Goal: Task Accomplishment & Management: Complete application form

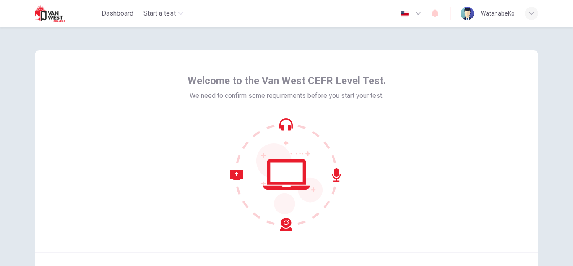
click at [284, 135] on icon at bounding box center [286, 174] width 113 height 113
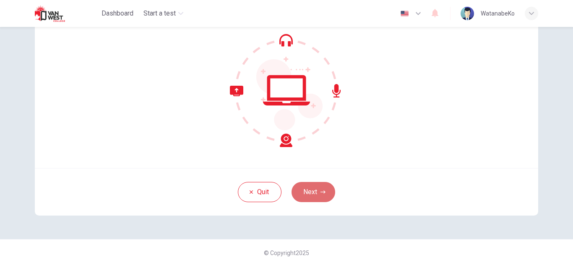
click at [305, 192] on button "Next" at bounding box center [314, 192] width 44 height 20
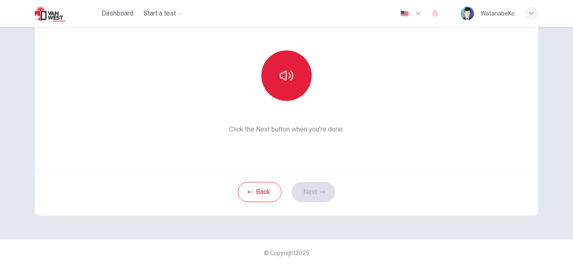
click at [280, 81] on icon "button" at bounding box center [286, 75] width 13 height 13
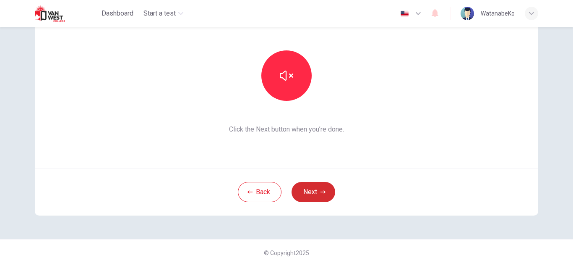
click at [317, 188] on button "Next" at bounding box center [314, 192] width 44 height 20
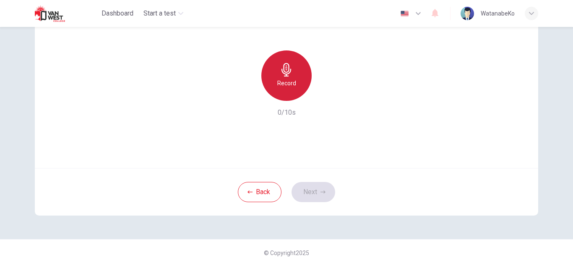
click at [293, 93] on div "Record" at bounding box center [286, 75] width 50 height 50
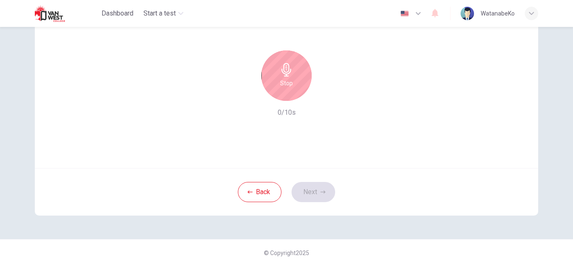
scroll to position [42, 0]
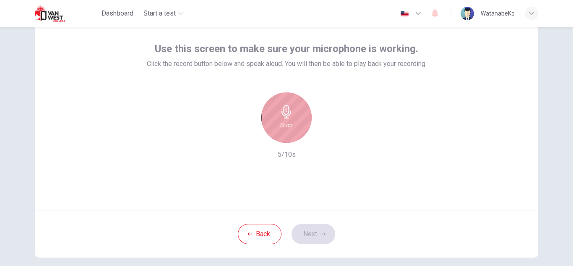
click at [296, 125] on div "Stop" at bounding box center [286, 117] width 50 height 50
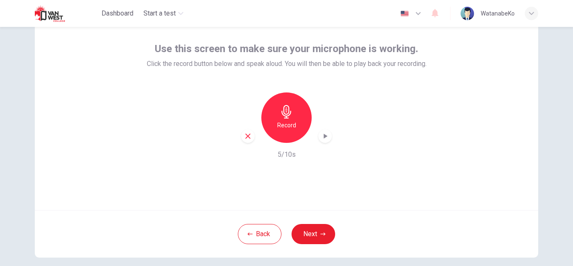
click at [324, 135] on icon "button" at bounding box center [326, 135] width 4 height 5
click at [324, 234] on button "Next" at bounding box center [314, 234] width 44 height 20
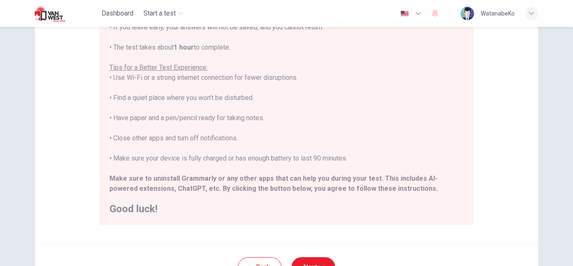
scroll to position [168, 0]
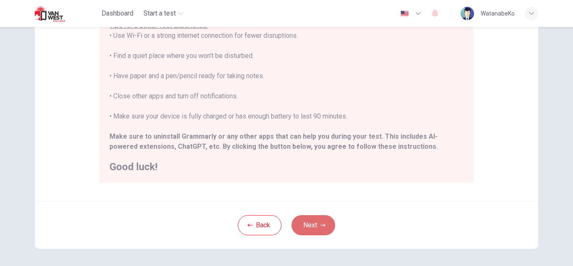
click at [316, 225] on button "Next" at bounding box center [314, 225] width 44 height 20
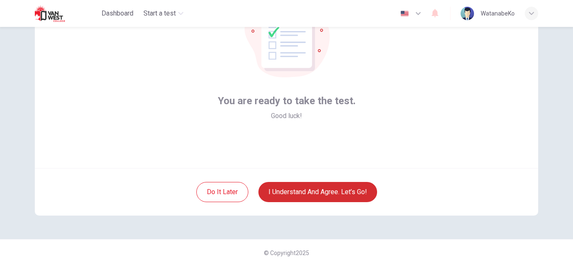
click at [320, 191] on button "I understand and agree. Let’s go!" at bounding box center [318, 192] width 119 height 20
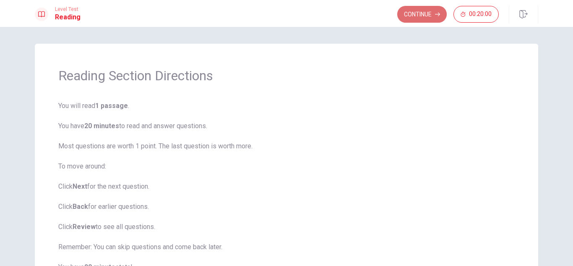
click at [407, 10] on button "Continue" at bounding box center [422, 14] width 50 height 17
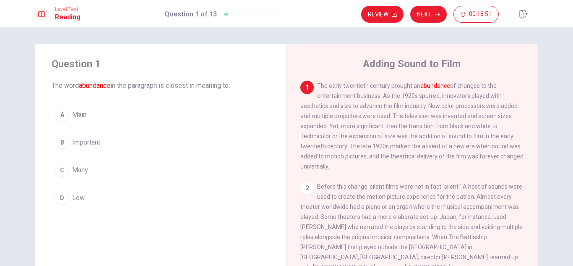
click at [73, 170] on span "Many" at bounding box center [80, 170] width 16 height 10
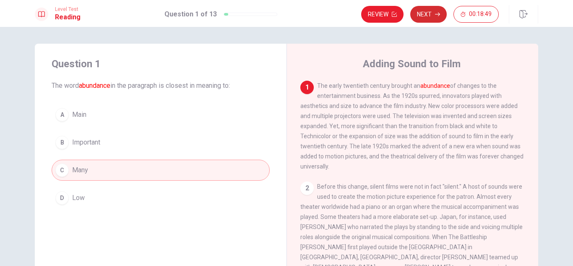
click at [430, 19] on button "Next" at bounding box center [428, 14] width 37 height 17
click at [430, 19] on div "Review Next 00:18:49" at bounding box center [430, 14] width 138 height 17
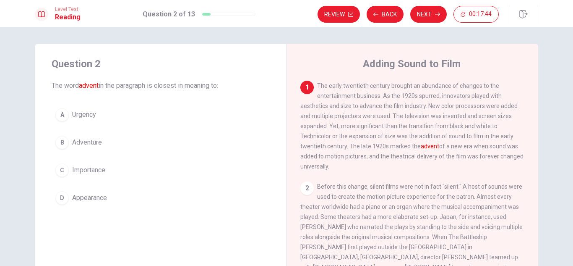
click at [57, 195] on div "D" at bounding box center [61, 197] width 13 height 13
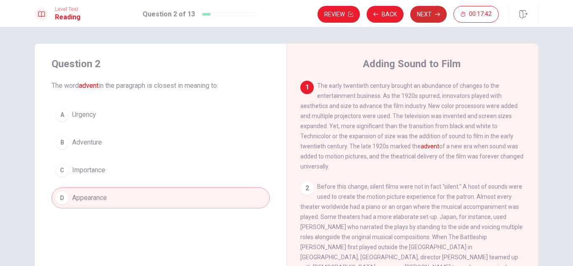
click at [431, 8] on button "Next" at bounding box center [428, 14] width 37 height 17
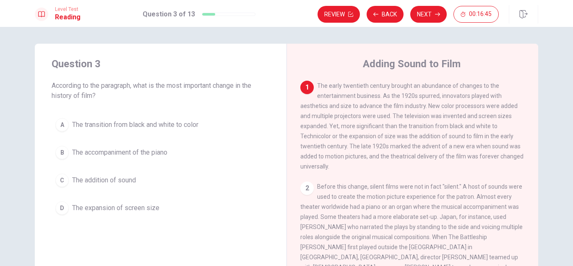
click at [66, 177] on div "C" at bounding box center [61, 179] width 13 height 13
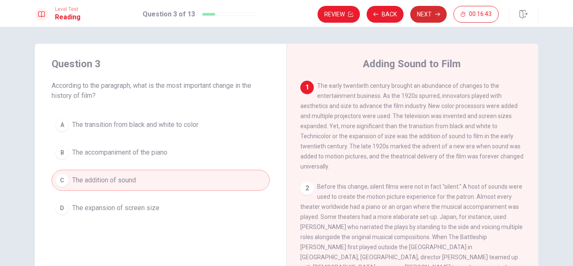
click at [417, 10] on button "Next" at bounding box center [428, 14] width 37 height 17
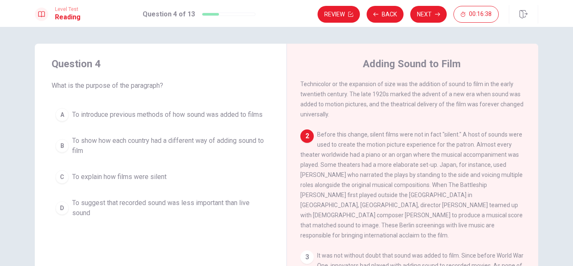
scroll to position [42, 0]
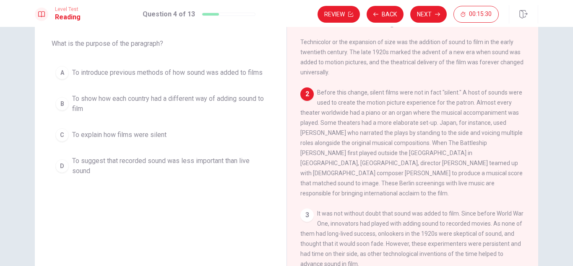
click at [66, 71] on div "A" at bounding box center [61, 72] width 13 height 13
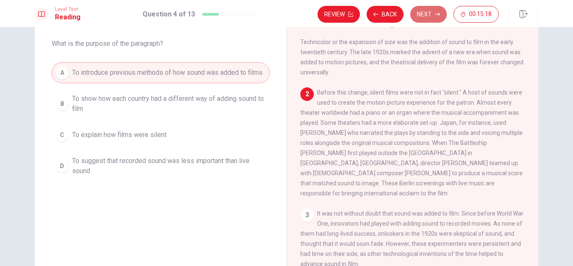
click at [431, 18] on button "Next" at bounding box center [428, 14] width 37 height 17
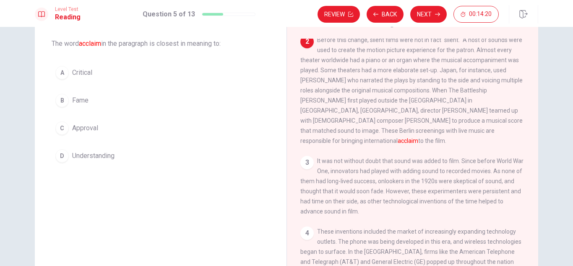
click at [86, 128] on span "Approval" at bounding box center [85, 128] width 26 height 10
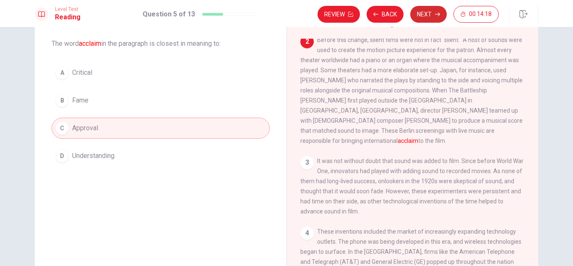
click at [435, 18] on button "Next" at bounding box center [428, 14] width 37 height 17
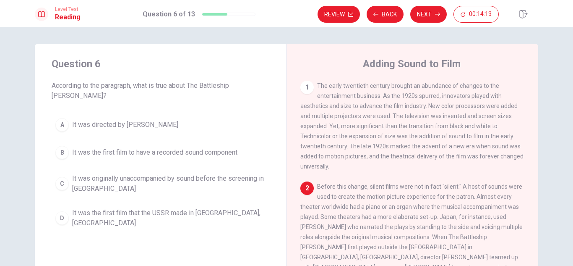
scroll to position [84, 0]
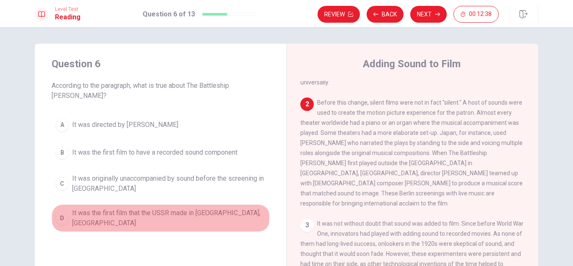
click at [73, 208] on span "It was the first film that the USSR made in [GEOGRAPHIC_DATA], [GEOGRAPHIC_DATA]" at bounding box center [169, 218] width 194 height 20
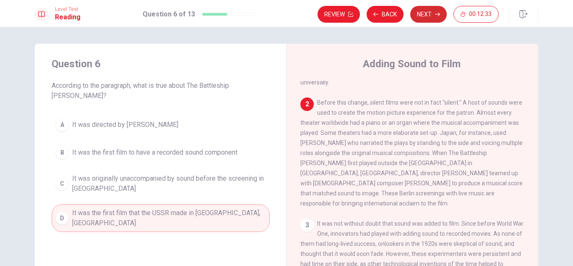
click at [426, 21] on button "Next" at bounding box center [428, 14] width 37 height 17
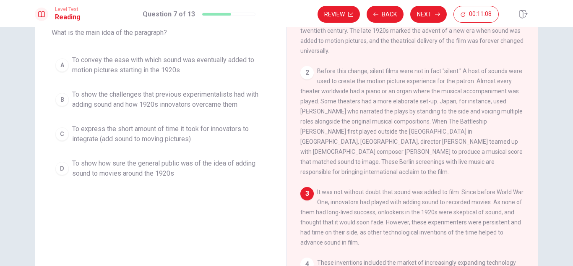
scroll to position [52, 0]
click at [91, 105] on span "To show the challenges that previous experimentalists had with adding sound and…" at bounding box center [169, 100] width 194 height 20
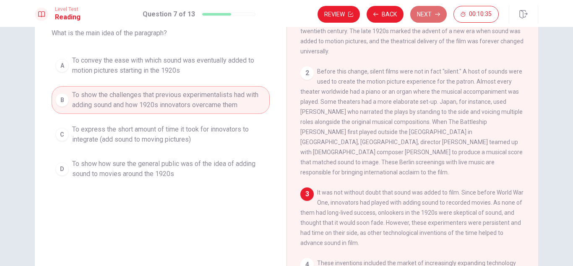
click at [435, 11] on button "Next" at bounding box center [428, 14] width 37 height 17
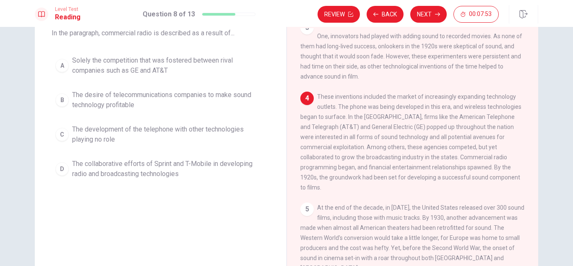
click at [62, 65] on div "A" at bounding box center [61, 65] width 13 height 13
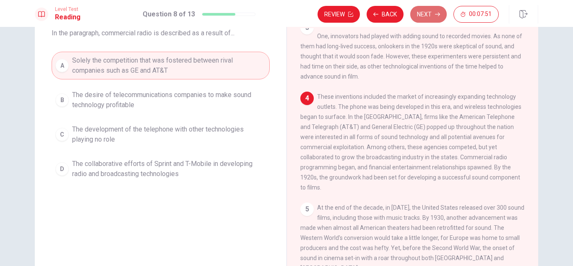
click at [418, 16] on button "Next" at bounding box center [428, 14] width 37 height 17
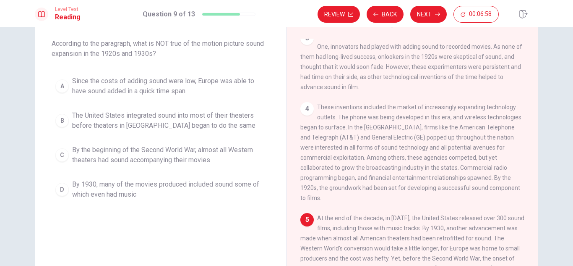
scroll to position [84, 0]
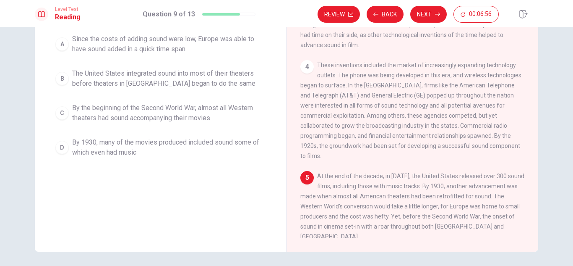
click at [55, 149] on div "D" at bounding box center [61, 147] width 13 height 13
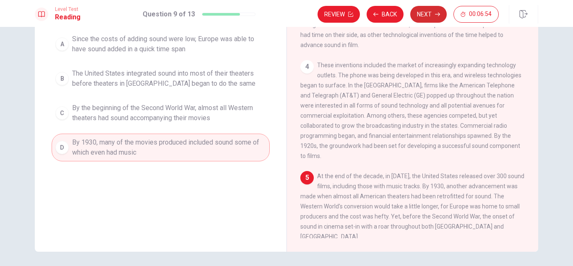
click at [428, 21] on button "Next" at bounding box center [428, 14] width 37 height 17
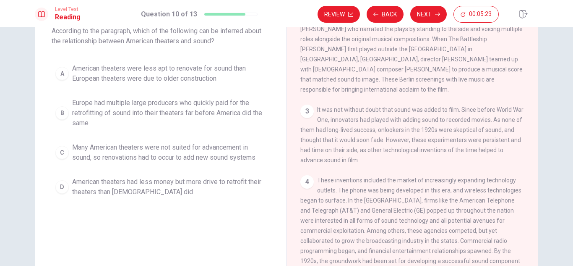
scroll to position [53, 0]
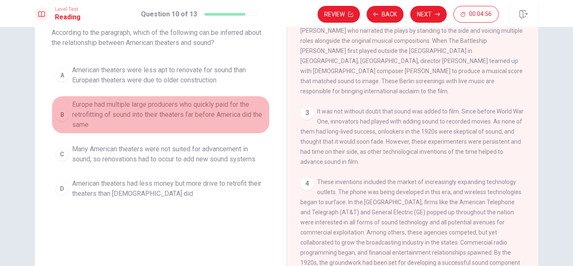
click at [56, 118] on div "B" at bounding box center [61, 114] width 13 height 13
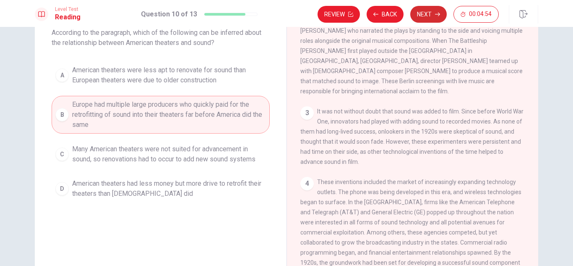
click at [424, 16] on button "Next" at bounding box center [428, 14] width 37 height 17
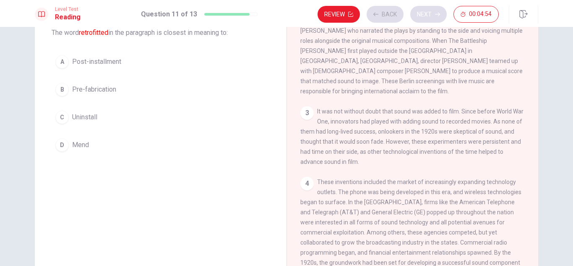
scroll to position [229, 0]
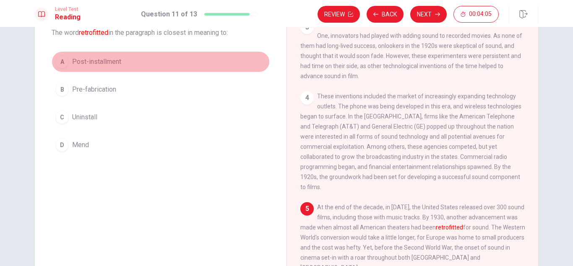
click at [106, 64] on span "Post-installment" at bounding box center [96, 62] width 49 height 10
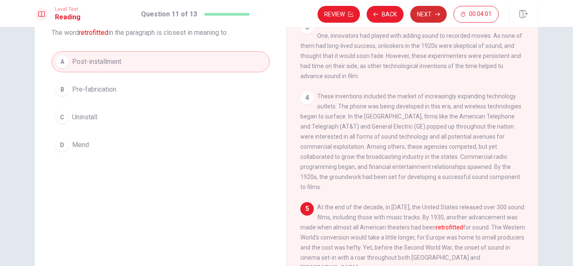
click at [433, 13] on button "Next" at bounding box center [428, 14] width 37 height 17
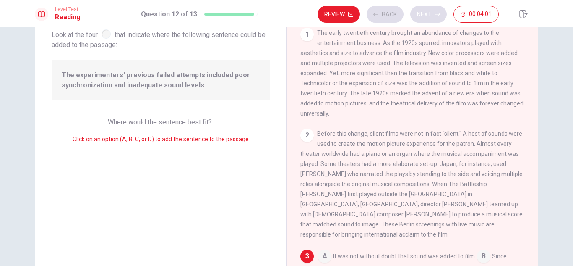
scroll to position [133, 0]
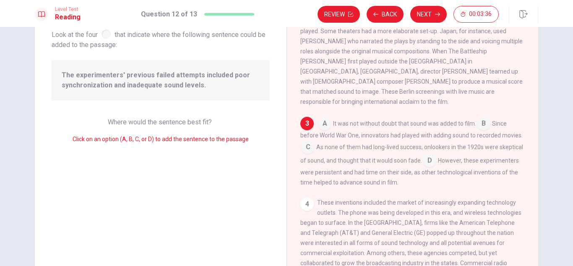
click at [107, 39] on span "Look at the four that indicate where the following sentence could be added to t…" at bounding box center [161, 39] width 218 height 22
click at [106, 37] on div at bounding box center [106, 33] width 9 height 9
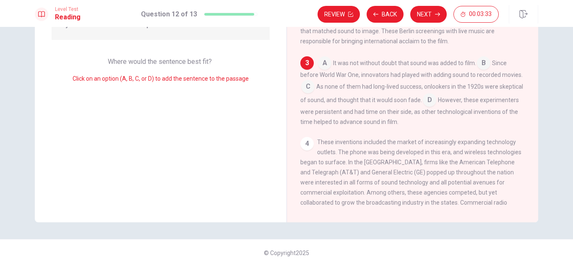
scroll to position [29, 0]
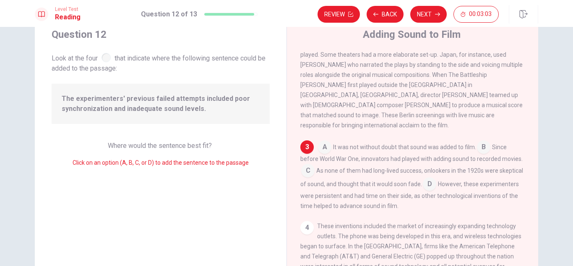
click at [306, 170] on input at bounding box center [307, 171] width 13 height 13
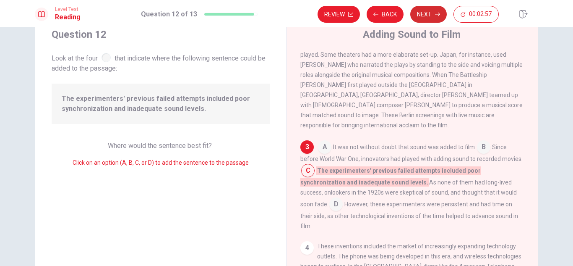
click at [436, 11] on button "Next" at bounding box center [428, 14] width 37 height 17
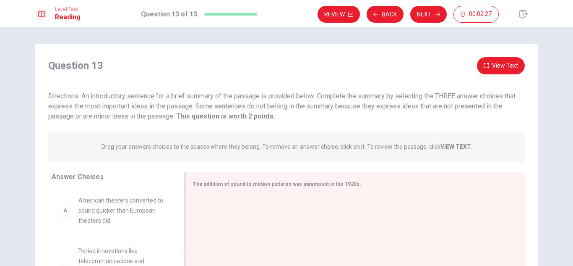
scroll to position [84, 0]
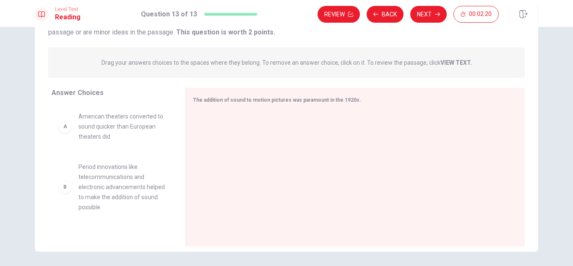
click at [64, 134] on div "A American theaters converted to sound quicker than European theaters did" at bounding box center [111, 126] width 107 height 30
click at [64, 129] on div "A" at bounding box center [64, 126] width 13 height 13
click at [59, 133] on div "A American theaters converted to sound quicker than European theaters did" at bounding box center [111, 126] width 107 height 30
click at [64, 131] on div "A" at bounding box center [64, 126] width 13 height 13
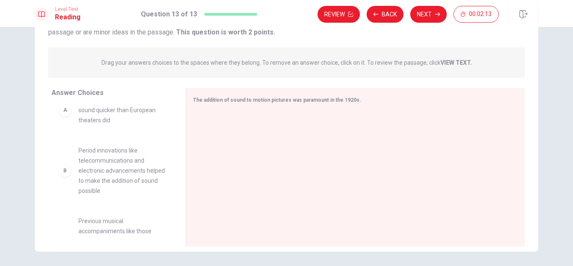
scroll to position [0, 0]
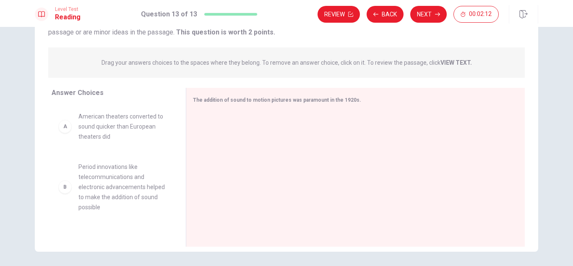
click at [62, 129] on div "A" at bounding box center [64, 126] width 13 height 13
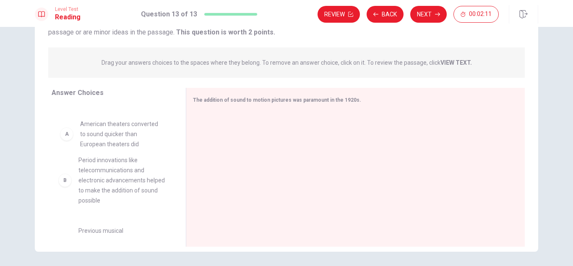
drag, startPoint x: 66, startPoint y: 130, endPoint x: 72, endPoint y: 142, distance: 13.7
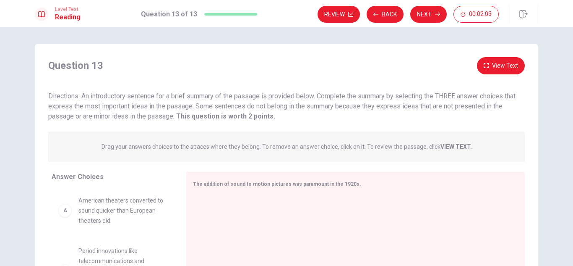
scroll to position [42, 0]
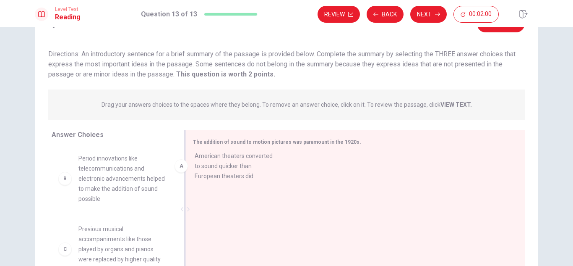
drag, startPoint x: 110, startPoint y: 162, endPoint x: 234, endPoint y: 160, distance: 124.2
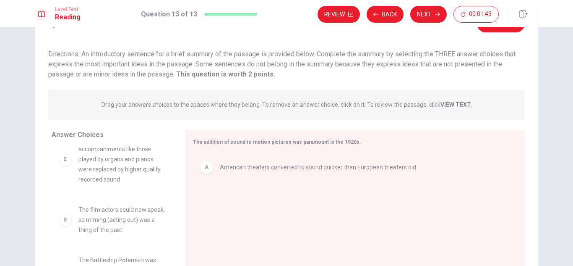
scroll to position [91, 0]
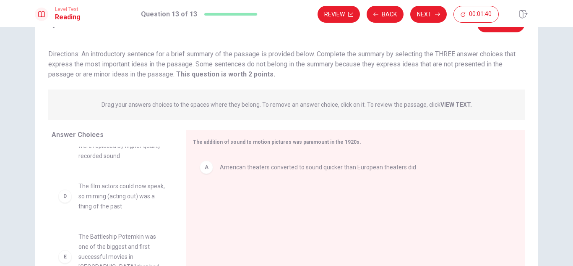
click at [150, 178] on div "D The film actors could now speak, so miming (acting out) was a thing of the pa…" at bounding box center [112, 196] width 121 height 44
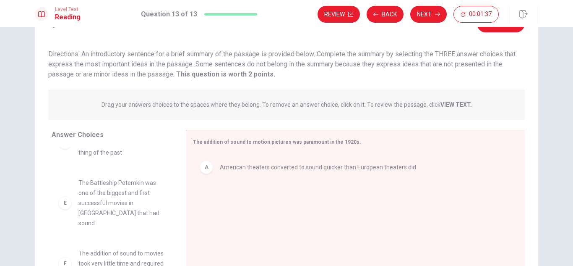
scroll to position [167, 0]
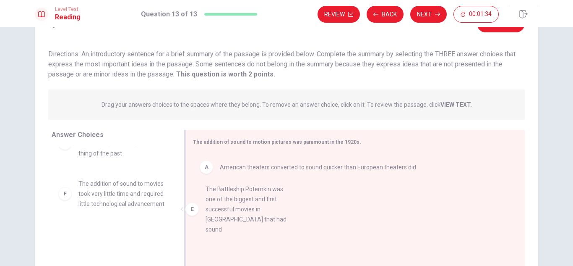
drag, startPoint x: 107, startPoint y: 212, endPoint x: 247, endPoint y: 217, distance: 139.4
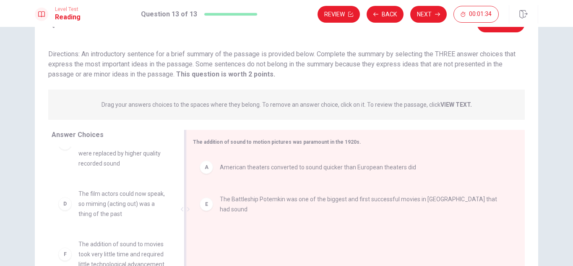
scroll to position [116, 0]
drag, startPoint x: 247, startPoint y: 217, endPoint x: 422, endPoint y: 18, distance: 265.0
click at [422, 18] on div "Level Test Reading Question 13 of 13 Review Back Next 00:01:32 Question 13 of 1…" at bounding box center [286, 133] width 573 height 266
click at [422, 18] on button "Next" at bounding box center [428, 14] width 37 height 17
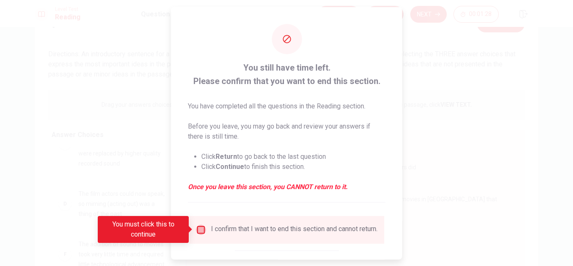
click at [196, 234] on input "You must click this to continue" at bounding box center [201, 229] width 10 height 10
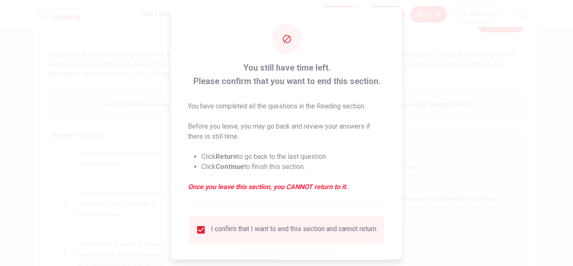
scroll to position [47, 0]
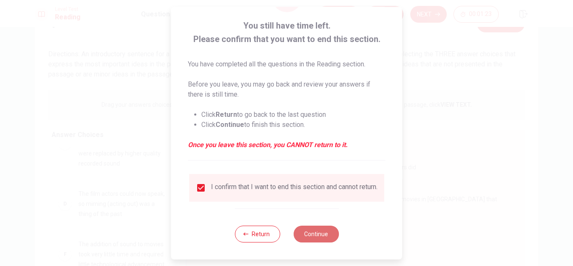
click at [334, 237] on button "Continue" at bounding box center [315, 233] width 45 height 17
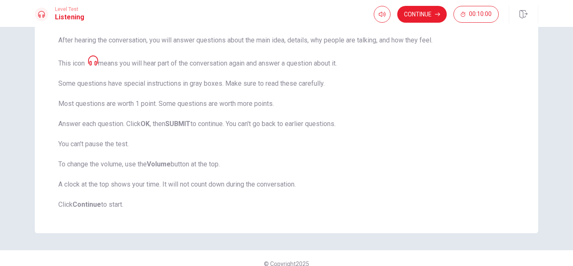
scroll to position [137, 0]
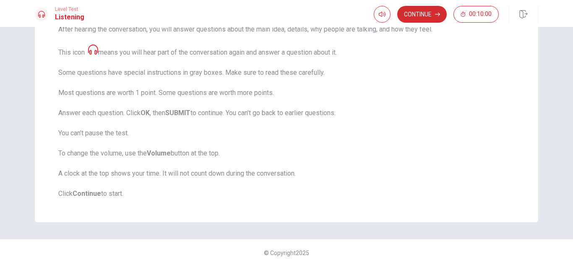
click at [426, 21] on button "Continue" at bounding box center [422, 14] width 50 height 17
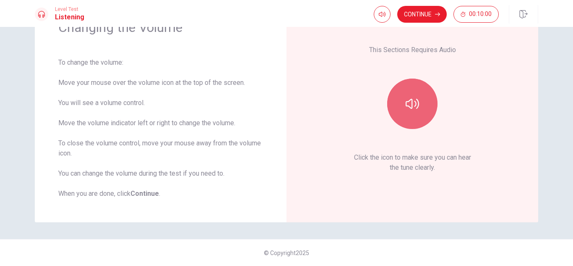
click at [426, 107] on button "button" at bounding box center [412, 103] width 50 height 50
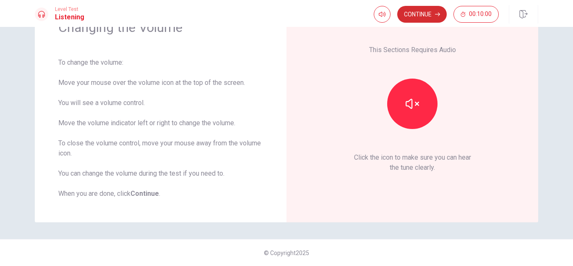
click at [424, 14] on button "Continue" at bounding box center [422, 14] width 50 height 17
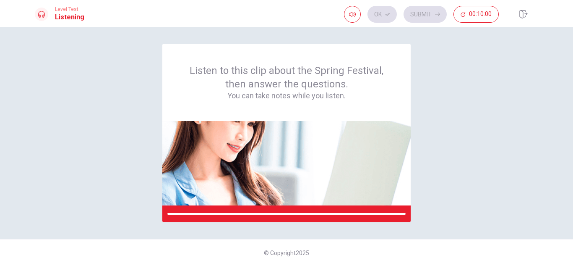
scroll to position [0, 0]
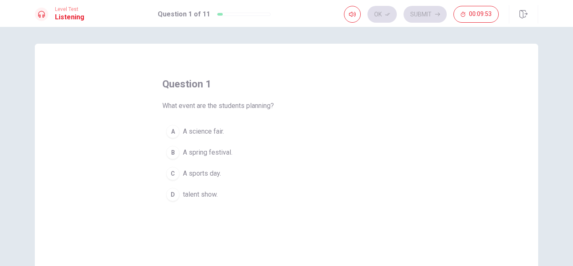
click at [171, 153] on div "B" at bounding box center [172, 152] width 13 height 13
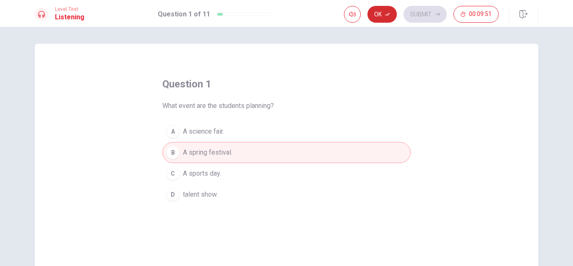
click at [383, 17] on button "Ok" at bounding box center [382, 14] width 29 height 17
click at [417, 8] on button "Submit" at bounding box center [425, 14] width 43 height 17
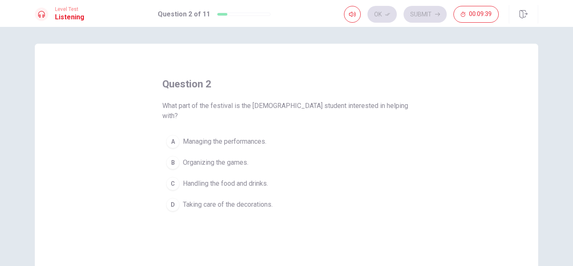
click at [173, 198] on div "D" at bounding box center [172, 204] width 13 height 13
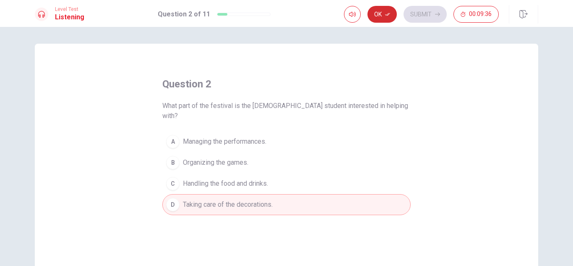
click at [393, 16] on button "Ok" at bounding box center [382, 14] width 29 height 17
click at [419, 14] on button "Submit" at bounding box center [425, 14] width 43 height 17
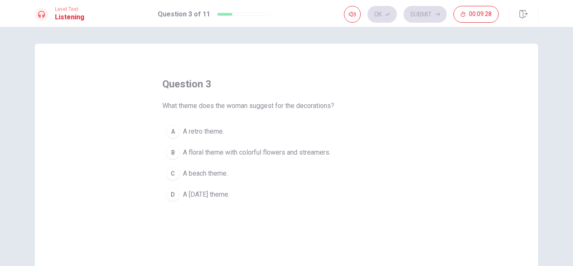
click at [210, 151] on span "A floral theme with colorful flowers and streamers." at bounding box center [257, 152] width 148 height 10
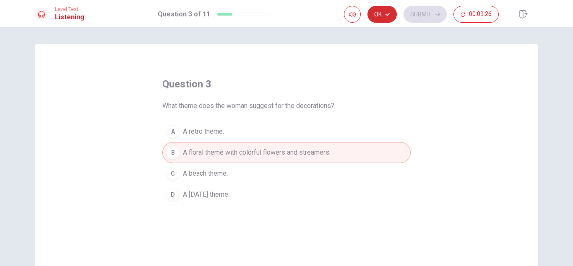
click at [381, 10] on button "Ok" at bounding box center [382, 14] width 29 height 17
click at [423, 11] on button "Submit" at bounding box center [425, 14] width 43 height 17
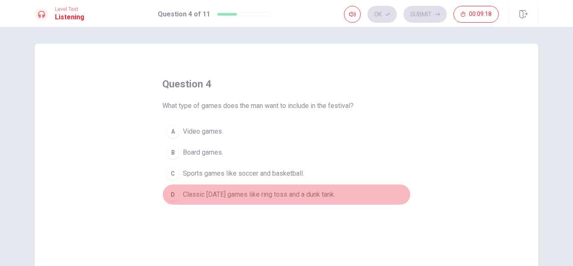
click at [201, 197] on span "Classic [DATE] games like ring toss and a dunk tank." at bounding box center [259, 194] width 152 height 10
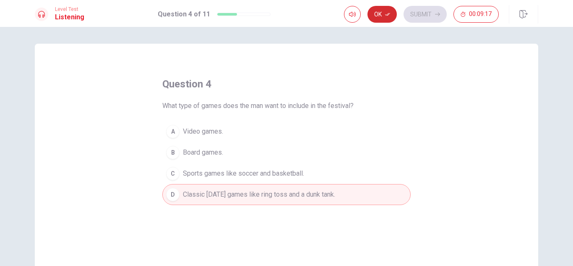
click at [390, 19] on button "Ok" at bounding box center [382, 14] width 29 height 17
click at [418, 11] on button "Submit" at bounding box center [425, 14] width 43 height 17
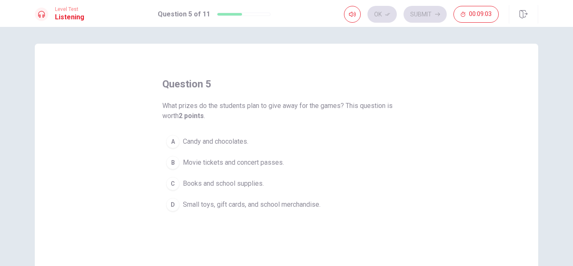
click at [180, 185] on button "C Books and school supplies." at bounding box center [286, 183] width 248 height 21
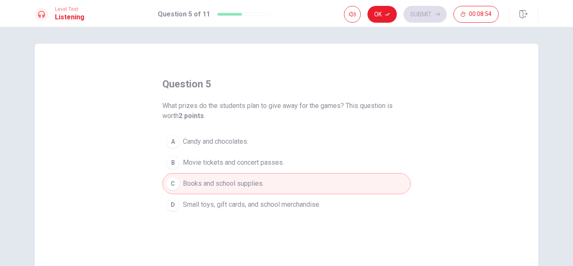
click at [234, 207] on span "Small toys, gift cards, and school merchandise." at bounding box center [252, 204] width 138 height 10
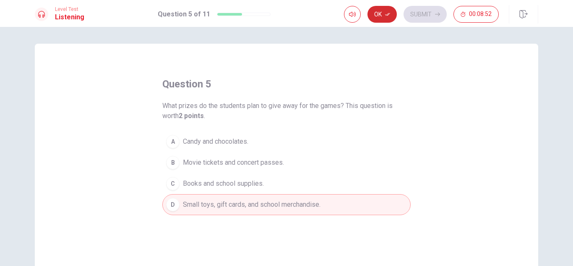
click at [384, 16] on button "Ok" at bounding box center [382, 14] width 29 height 17
click at [435, 14] on icon "button" at bounding box center [437, 14] width 5 height 5
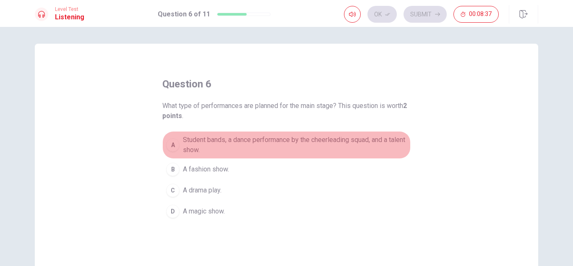
click at [258, 141] on span "Student bands, a dance performance by the cheerleading squad, and a talent show." at bounding box center [295, 145] width 224 height 20
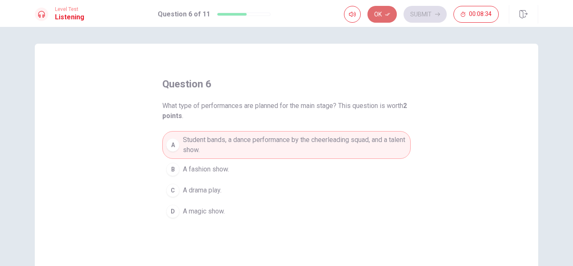
click at [394, 17] on button "Ok" at bounding box center [382, 14] width 29 height 17
click at [416, 7] on button "Submit" at bounding box center [425, 14] width 43 height 17
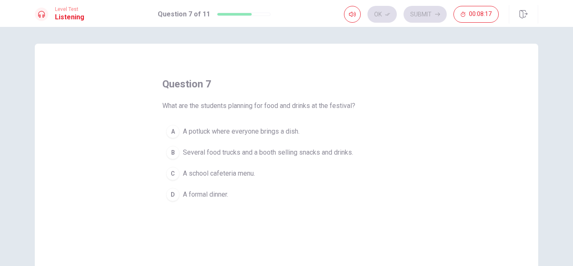
click at [187, 153] on span "Several food trucks and a booth selling snacks and drinks." at bounding box center [268, 152] width 170 height 10
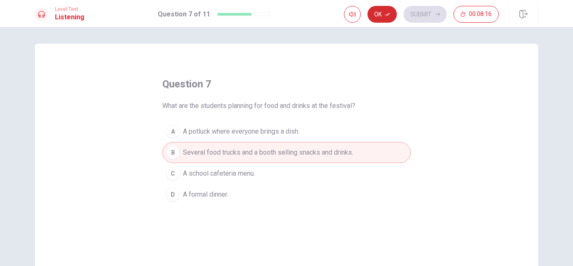
click at [392, 14] on button "Ok" at bounding box center [382, 14] width 29 height 17
click at [413, 13] on button "Submit" at bounding box center [425, 14] width 43 height 17
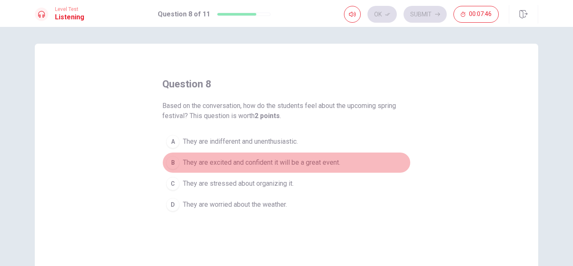
click at [178, 166] on button "B They are excited and confident it will be a great event." at bounding box center [286, 162] width 248 height 21
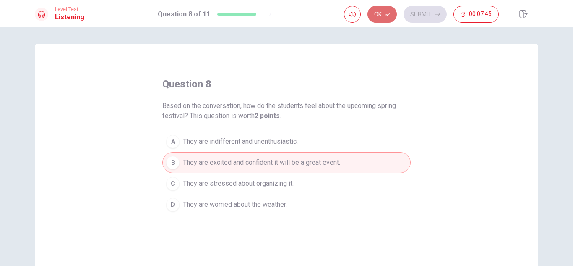
click at [392, 7] on button "Ok" at bounding box center [382, 14] width 29 height 17
click at [424, 10] on button "Submit" at bounding box center [425, 14] width 43 height 17
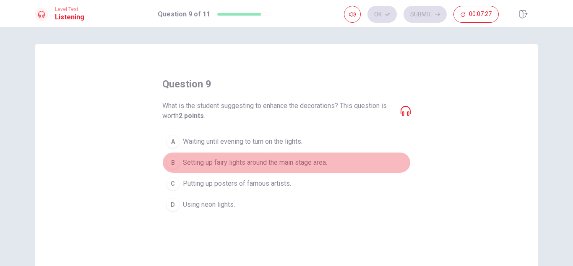
click at [195, 160] on span "Setting up fairy lights around the main stage area." at bounding box center [255, 162] width 144 height 10
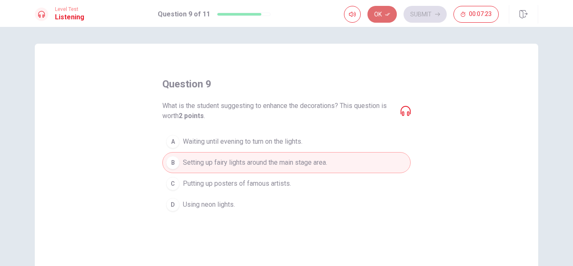
click at [388, 13] on icon "button" at bounding box center [387, 14] width 5 height 5
click at [415, 18] on button "Submit" at bounding box center [425, 14] width 43 height 17
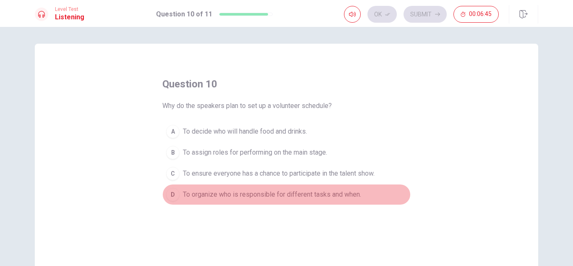
click at [223, 198] on span "To organize who is responsible for different tasks and when." at bounding box center [272, 194] width 178 height 10
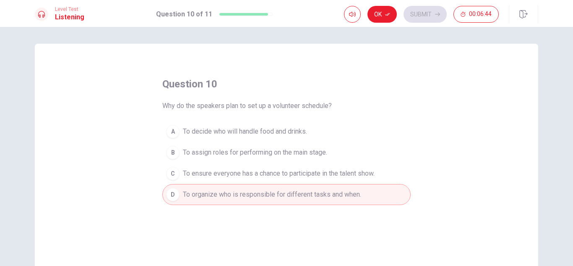
click at [390, 12] on button "Ok" at bounding box center [382, 14] width 29 height 17
click at [412, 15] on button "Submit" at bounding box center [425, 14] width 43 height 17
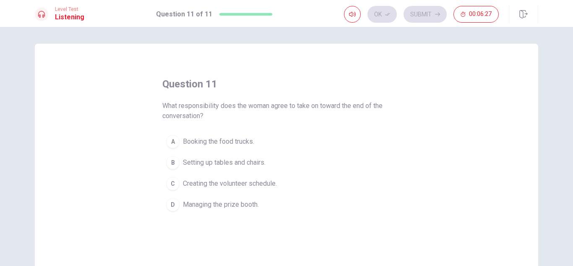
click at [175, 162] on div "B" at bounding box center [172, 162] width 13 height 13
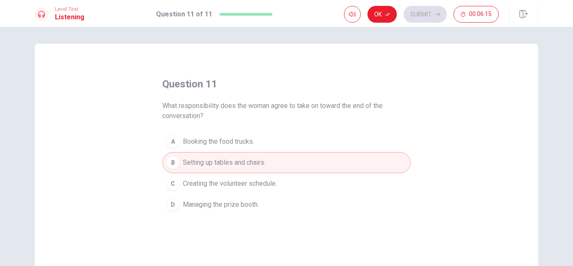
click at [196, 186] on span "Creating the volunteer schedule." at bounding box center [230, 183] width 94 height 10
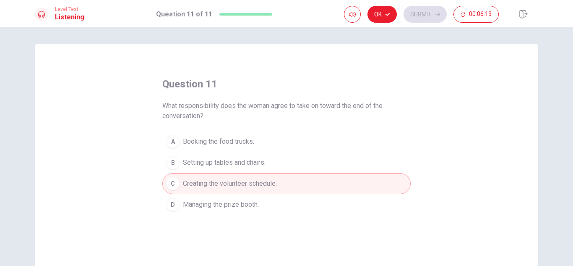
click at [392, 5] on div "Ok Submit 00:06:13" at bounding box center [441, 14] width 194 height 18
click at [389, 10] on button "Ok" at bounding box center [382, 14] width 29 height 17
click at [409, 13] on button "Submit" at bounding box center [425, 14] width 43 height 17
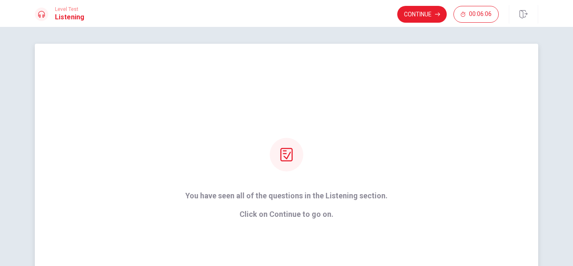
scroll to position [90, 0]
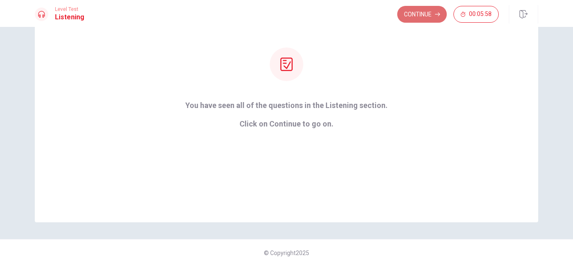
click at [421, 19] on button "Continue" at bounding box center [422, 14] width 50 height 17
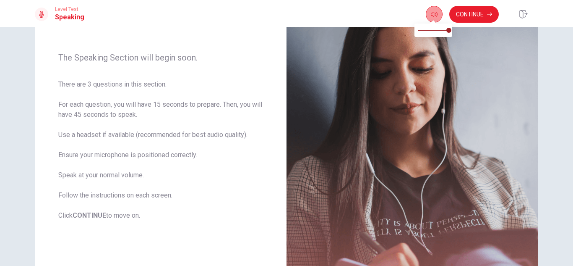
click at [438, 18] on button "button" at bounding box center [434, 14] width 17 height 17
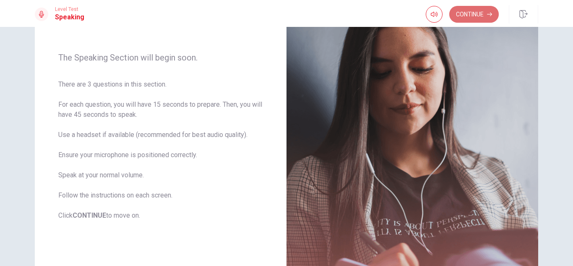
click at [494, 9] on button "Continue" at bounding box center [474, 14] width 50 height 17
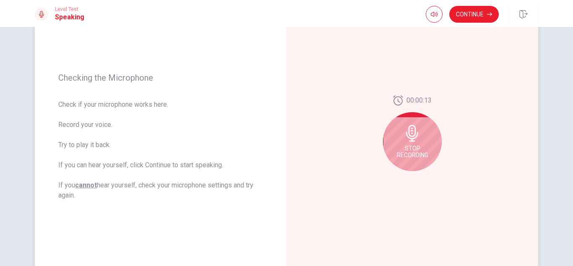
click at [418, 131] on icon at bounding box center [412, 133] width 17 height 17
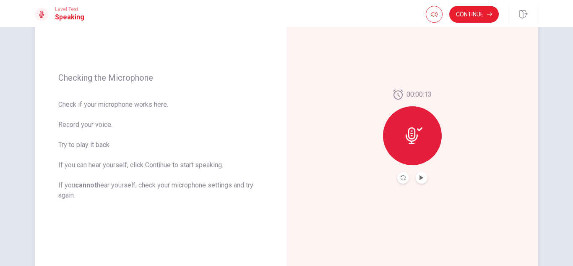
click at [412, 145] on div at bounding box center [412, 135] width 59 height 59
click at [401, 178] on icon "Record Again" at bounding box center [403, 177] width 5 height 5
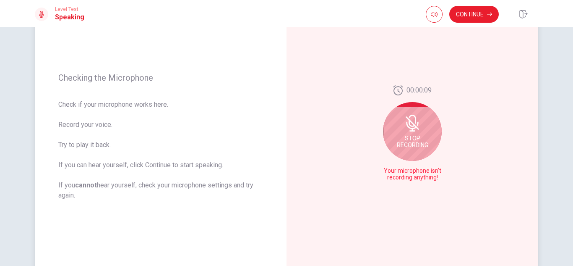
click at [411, 133] on div "Stop Recording" at bounding box center [412, 131] width 59 height 59
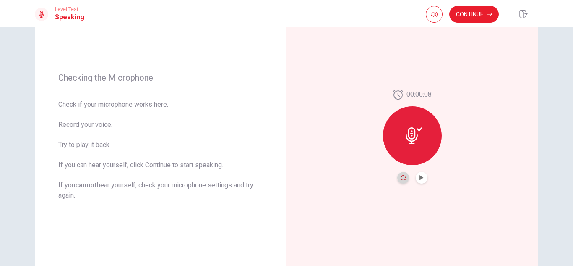
click at [401, 178] on icon "Record Again" at bounding box center [403, 177] width 5 height 5
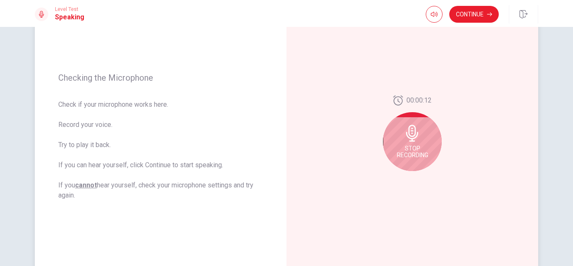
click at [404, 153] on span "Stop Recording" at bounding box center [412, 151] width 31 height 13
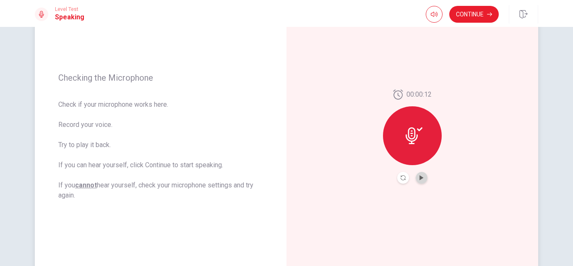
click at [424, 178] on button "Play Audio" at bounding box center [422, 178] width 12 height 12
click at [401, 176] on icon "Record Again" at bounding box center [403, 177] width 5 height 5
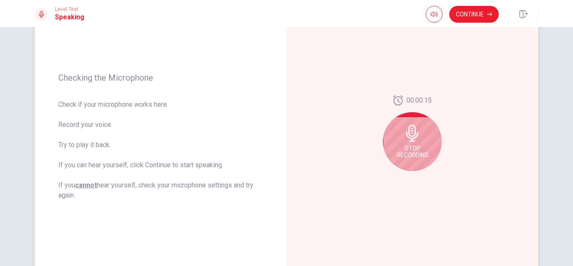
click at [410, 153] on span "Stop Recording" at bounding box center [412, 151] width 31 height 13
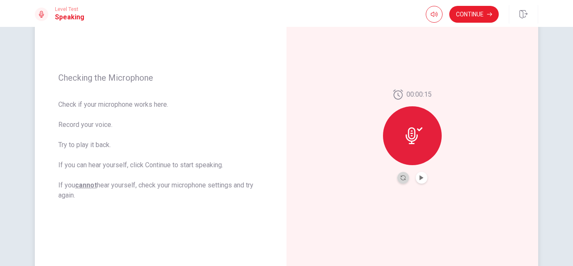
click at [405, 175] on button "Record Again" at bounding box center [403, 178] width 12 height 12
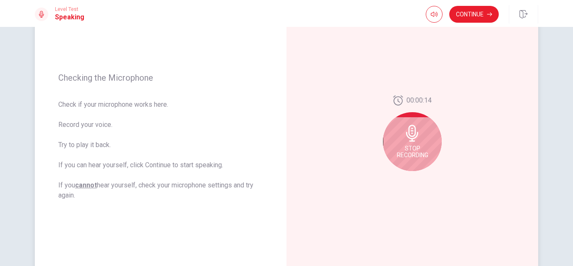
click at [412, 152] on span "Stop Recording" at bounding box center [412, 151] width 31 height 13
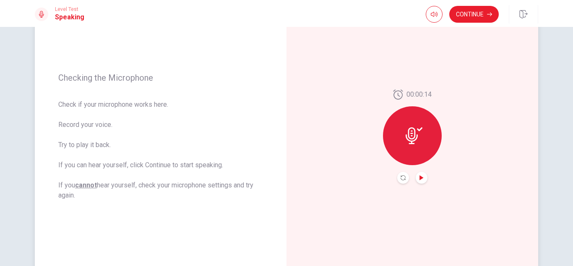
click at [420, 176] on icon "Play Audio" at bounding box center [422, 177] width 4 height 5
click at [476, 13] on button "Continue" at bounding box center [474, 14] width 50 height 17
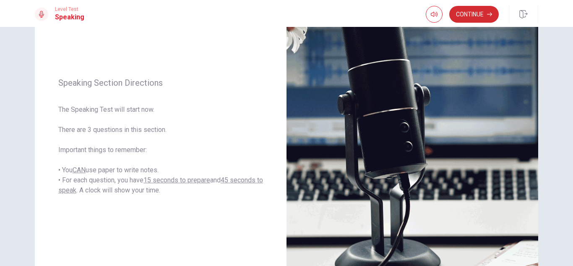
click at [455, 13] on button "Continue" at bounding box center [474, 14] width 50 height 17
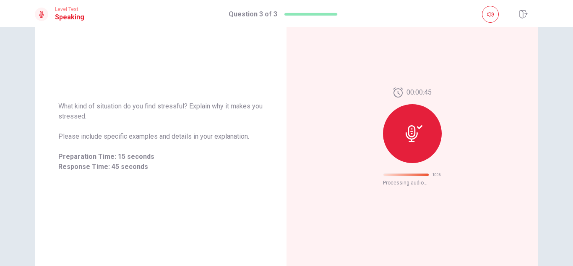
scroll to position [40, 0]
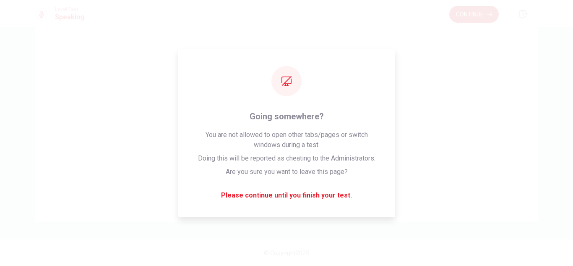
click at [475, 11] on button "Continue" at bounding box center [474, 14] width 50 height 17
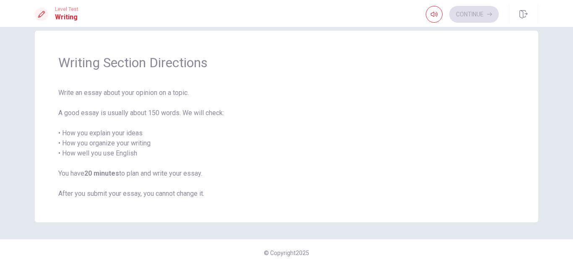
scroll to position [13, 0]
click at [468, 15] on button "Continue" at bounding box center [474, 14] width 50 height 17
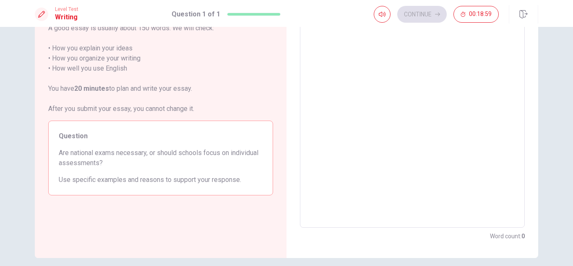
scroll to position [73, 0]
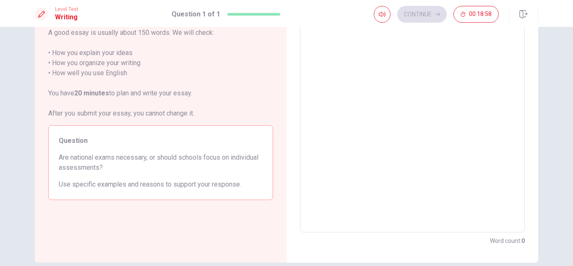
click at [336, 51] on textarea at bounding box center [412, 116] width 213 height 218
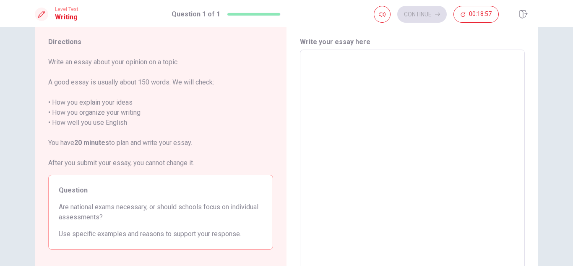
scroll to position [23, 0]
type textarea "i"
type textarea "x"
type textarea "i"
type textarea "x"
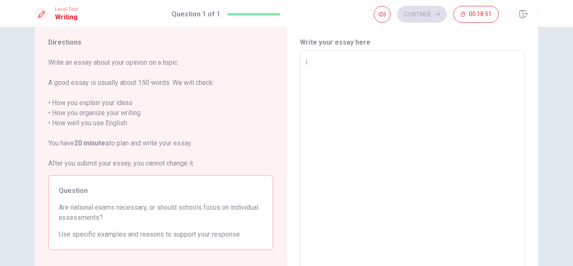
type textarea "i"
type textarea "x"
type textarea "I"
type textarea "x"
type textarea "I"
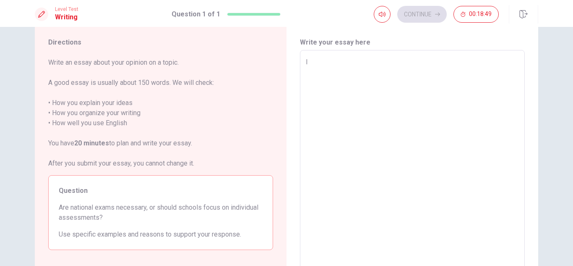
type textarea "x"
type textarea "I t"
type textarea "x"
type textarea "I th"
type textarea "x"
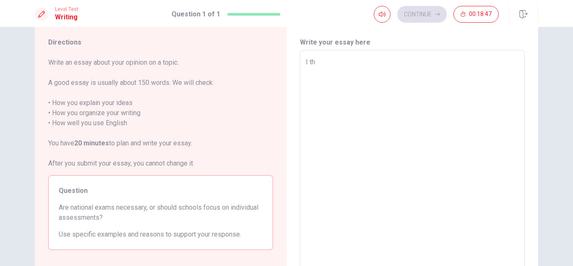
type textarea "I thi"
type textarea "x"
type textarea "I thin"
type textarea "x"
type textarea "I think"
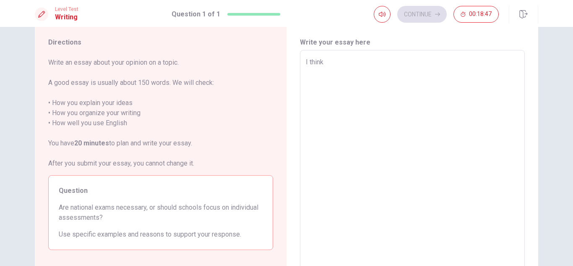
type textarea "x"
type textarea "I think"
type textarea "x"
type textarea "I think n"
type textarea "x"
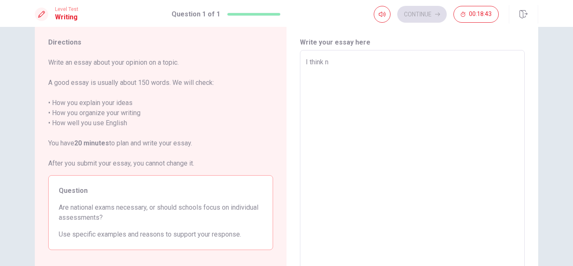
type textarea "I think na"
type textarea "x"
type textarea "I think nat"
type textarea "x"
type textarea "I think nati"
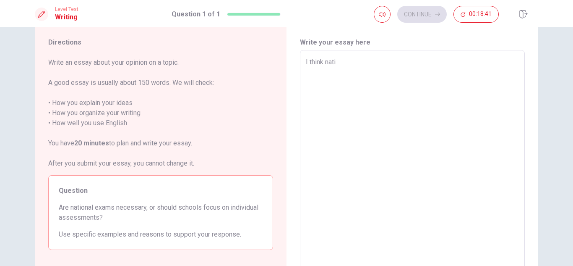
type textarea "x"
type textarea "I think natio"
type textarea "x"
type textarea "I think nation"
type textarea "x"
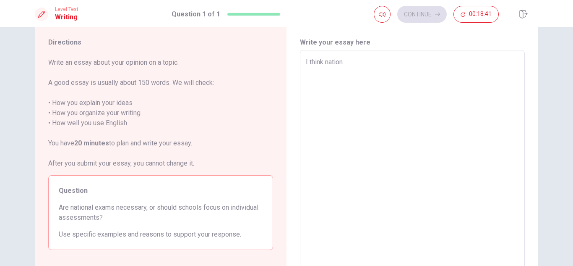
type textarea "I think nationa"
type textarea "x"
type textarea "I think national"
type textarea "x"
type textarea "I think national"
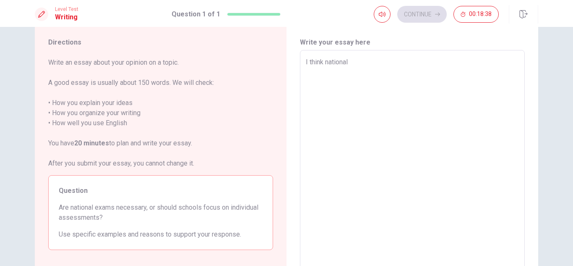
type textarea "x"
type textarea "I think national e"
type textarea "x"
type textarea "I think national ex"
type textarea "x"
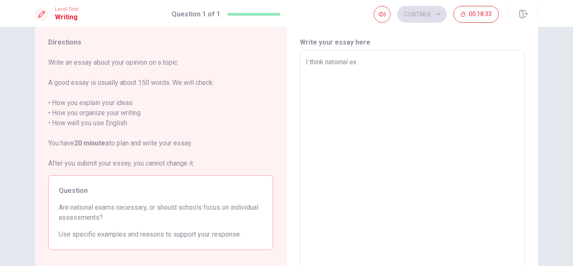
type textarea "I think national exa"
type textarea "x"
type textarea "I think national exam"
type textarea "x"
type textarea "I think national exams"
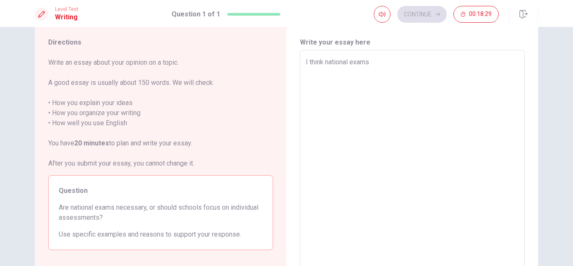
type textarea "x"
type textarea "I think national exams"
type textarea "x"
type textarea "I think national exams i"
type textarea "x"
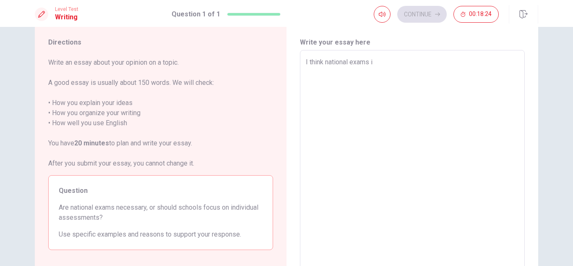
type textarea "I think national exams is"
type textarea "x"
type textarea "I think national exams is"
type textarea "x"
type textarea "I think national exams is n"
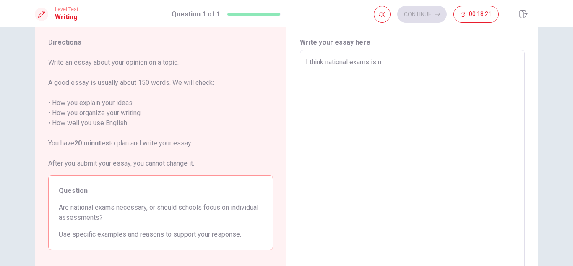
type textarea "x"
type textarea "I think national exams is ne"
type textarea "x"
type textarea "I think national exams is nec"
type textarea "x"
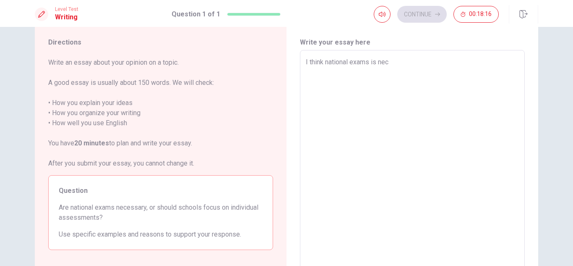
type textarea "I think national exams is nece"
type textarea "x"
type textarea "I think national exams is neces"
type textarea "x"
type textarea "I think national exams is necess"
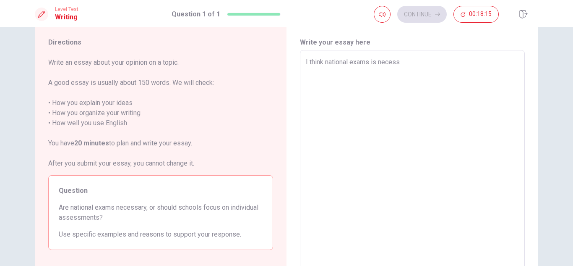
type textarea "x"
type textarea "I think national exams is necessa"
type textarea "x"
type textarea "I think national exams is necessar"
type textarea "x"
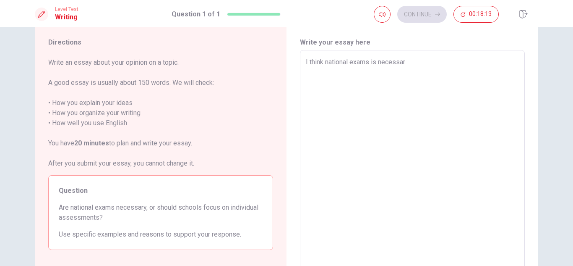
type textarea "I think national exams is necessary"
type textarea "x"
type textarea "I think national exams is necessary."
type textarea "x"
type textarea "I think national exams is necessary."
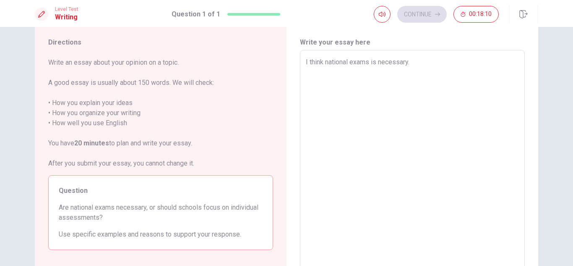
type textarea "x"
type textarea "I think national exams is necessary."
type textarea "x"
type textarea "I think national exams is necessary"
type textarea "x"
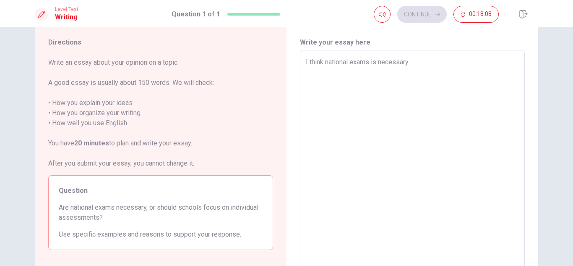
type textarea "I think national exams is necessary"
type textarea "x"
type textarea "I think national exams is necessary"
type textarea "x"
type textarea "I think national exams is necessary."
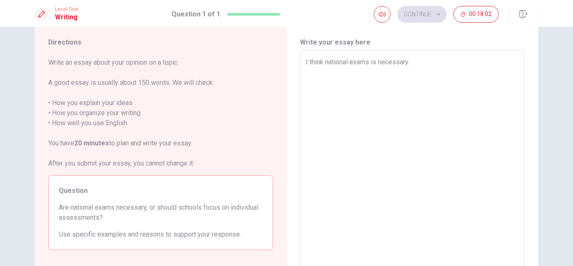
type textarea "x"
type textarea "I think national exams is necessary."
type textarea "x"
type textarea "I think national exams is necessary. i"
type textarea "x"
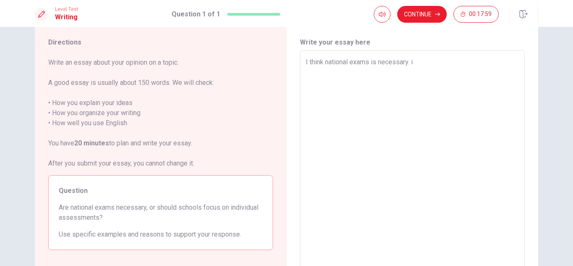
type textarea "I think national exams is necessary."
type textarea "x"
type textarea "I think national exams is necessary. I"
type textarea "x"
type textarea "I think national exams is necessary. I"
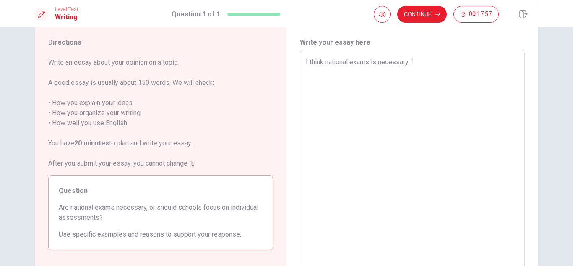
type textarea "x"
type textarea "I think national exams is necessary. I h"
type textarea "x"
type textarea "I think national exams is necessary. I ha"
type textarea "x"
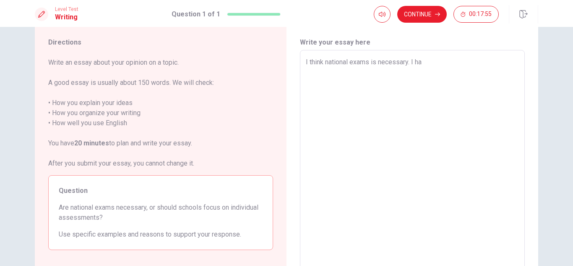
type textarea "I think national exams is necessary. I hab"
type textarea "x"
type textarea "I think national exams is necessary. I habe"
type textarea "x"
type textarea "I think national exams is necessary. I habe"
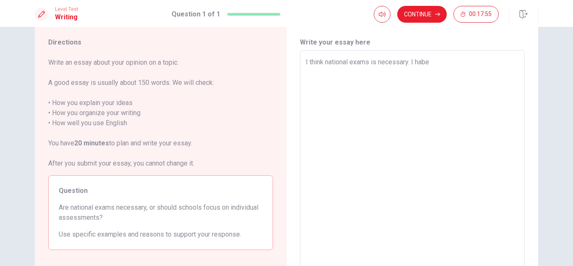
type textarea "x"
type textarea "I think national exams is necessary. I habe"
type textarea "x"
type textarea "I think national exams is necessary. I hab"
type textarea "x"
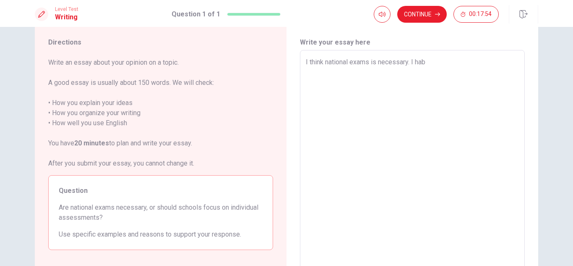
type textarea "I think national exams is necessary. I ha"
type textarea "x"
type textarea "I think national exams is necessary. I hav"
type textarea "x"
type textarea "I think national exams is necessary. I have"
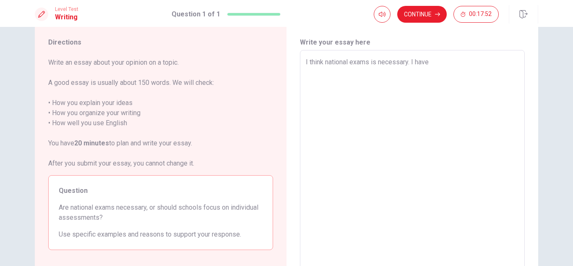
type textarea "x"
type textarea "I think national exams is necessary. I have"
type textarea "x"
type textarea "I think national exams is necessary. I have 3"
type textarea "x"
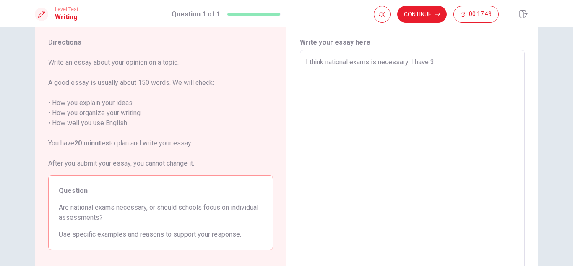
type textarea "I think national exams is necessary. I have"
type textarea "x"
type textarea "I think national exams is necessary. I have s"
type textarea "x"
type textarea "I think national exams is necessary. I have so"
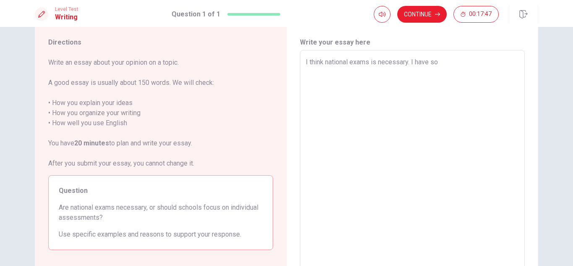
type textarea "x"
type textarea "I think national exams is necessary. I have som"
type textarea "x"
type textarea "I think national exams is necessary. I have some"
type textarea "x"
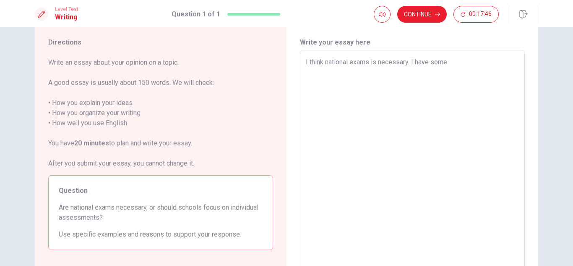
type textarea "I think national exams is necessary. I have some"
type textarea "x"
type textarea "I think national exams is necessary. I have some r"
type textarea "x"
type textarea "I think national exams is necessary. I have some re"
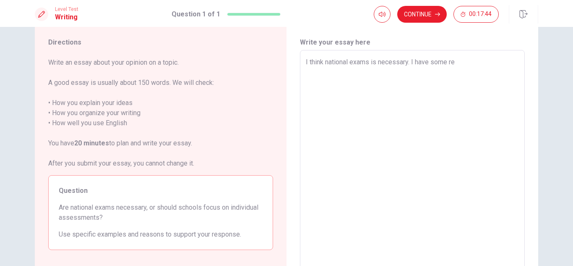
type textarea "x"
type textarea "I think national exams is necessary. I have some rea"
type textarea "x"
type textarea "I think national exams is necessary. I have some reas"
type textarea "x"
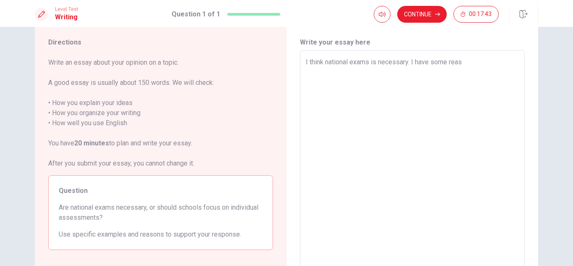
type textarea "I think national exams is necessary. I have some reaso"
type textarea "x"
type textarea "I think national exams is necessary. I have some reason"
type textarea "x"
type textarea "I think national exams is necessary. I have some reasons"
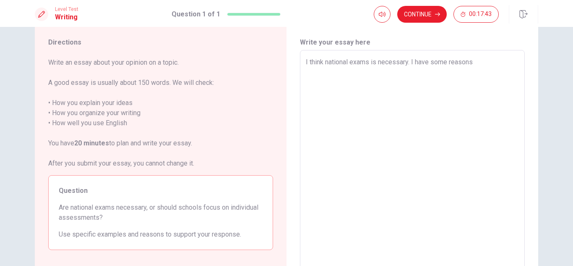
type textarea "x"
type textarea "I think national exams is necessary. I have some reasons"
type textarea "x"
type textarea "I think national exams is necessary. I have some reasons ."
type textarea "x"
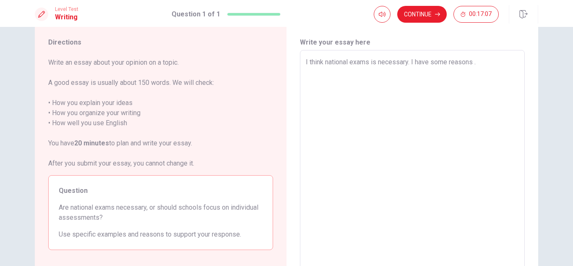
type textarea "I think national exams is necessary. I have some reasons"
type textarea "x"
type textarea "I think national exams is necessary. I have some reasons"
type textarea "x"
type textarea "I think national exams is necessary. I have some reasons."
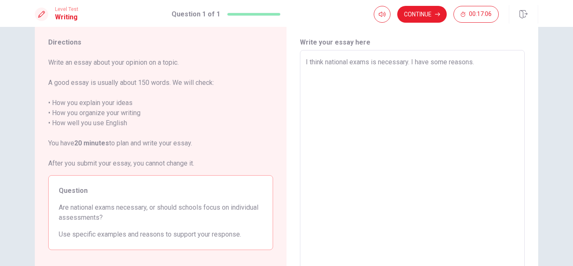
type textarea "x"
type textarea "I think national exams is necessary. I have some reasons."
type textarea "x"
type textarea "I think national exams is necessary. I have some reasons. F"
type textarea "x"
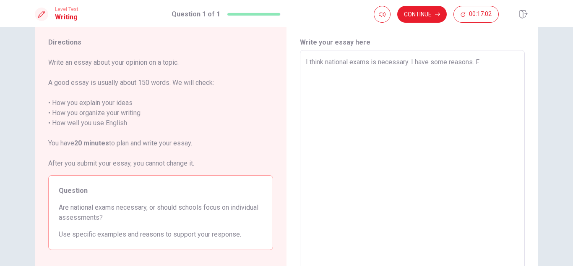
type textarea "I think national exams is necessary. I have some reasons. Fi"
type textarea "x"
type textarea "I think national exams is necessary. I have some reasons. Fir"
type textarea "x"
type textarea "I think national exams is necessary. I have some reasons. Firs"
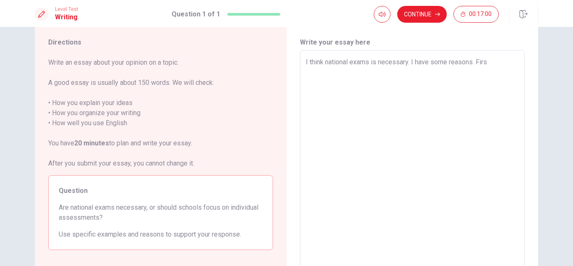
type textarea "x"
type textarea "I think national exams is necessary. I have some reasons. First"
type textarea "x"
type textarea "I think national exams is necessary. I have some reasons. First"
type textarea "x"
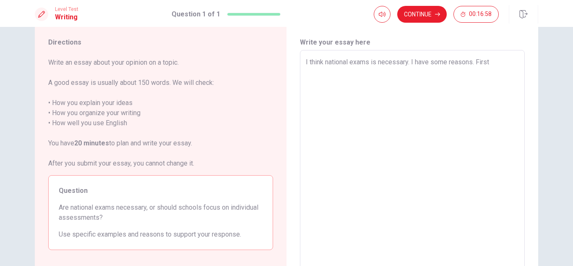
type textarea "I think national exams is necessary. I have some reasons. First ,"
type textarea "x"
type textarea "I think national exams is necessary. I have some reasons. First ,"
type textarea "x"
type textarea "I think national exams is necessary. I have some reasons. First , I"
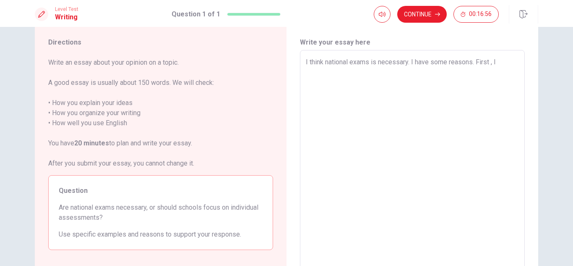
type textarea "x"
type textarea "I think national exams is necessary. I have some reasons. First , I"
type textarea "x"
type textarea "I think national exams is necessary. I have some reasons. First , I c"
type textarea "x"
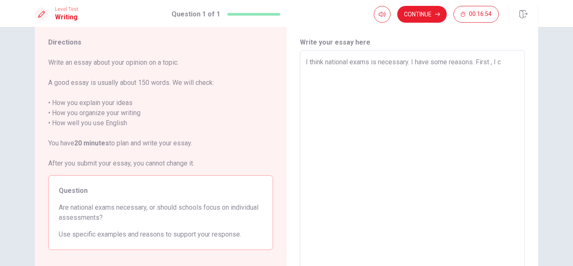
type textarea "I think national exams is necessary. I have some reasons. First , I ca"
type textarea "x"
type textarea "I think national exams is necessary. I have some reasons. First , I can"
type textarea "x"
type textarea "I think national exams is necessary. I have some reasons. First , I can"
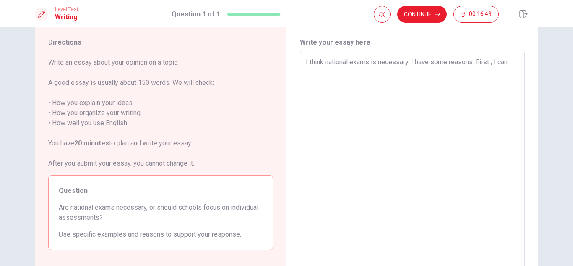
type textarea "x"
type textarea "I think national exams is necessary. I have some reasons. First , I can k"
type textarea "x"
type textarea "I think national exams is necessary. I have some reasons. First , I can ko"
type textarea "x"
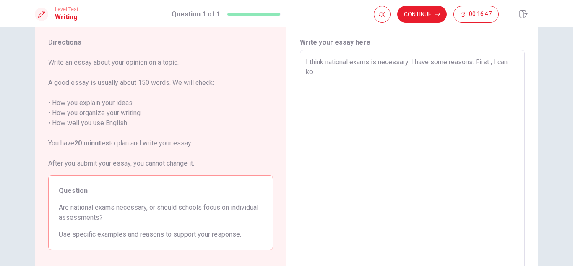
type textarea "I think national exams is necessary. I have some reasons. First , I can kou"
type textarea "x"
type textarea "I think national exams is necessary. I have some reasons. First , I can ko"
type textarea "x"
type textarea "I think national exams is necessary. I have some reasons. First , I can k"
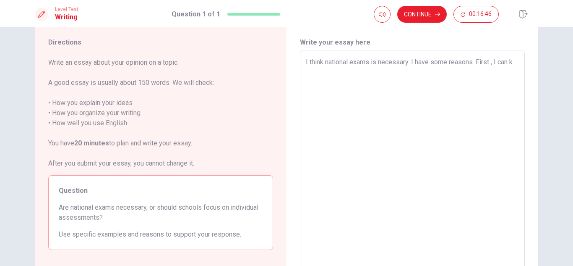
type textarea "x"
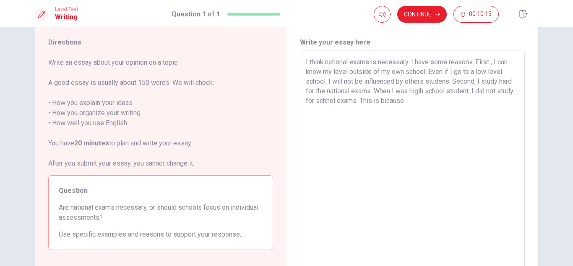
click at [404, 100] on textarea "I think national exams is necessary. I have some reasons. First , I can know my…" at bounding box center [412, 166] width 213 height 218
click at [428, 99] on textarea "I think national exams is necessary. I have some reasons. First , I can know my…" at bounding box center [412, 166] width 213 height 218
click at [459, 73] on textarea "I think national exams is necessary. I have some reasons. First , I can know my…" at bounding box center [412, 166] width 213 height 218
click at [460, 72] on textarea "I think national exams is necessary. I have some reasons. First , I can know my…" at bounding box center [412, 166] width 213 height 218
click at [440, 99] on textarea "I think national exams is necessary. I have some reasons. First , I can know my…" at bounding box center [412, 166] width 213 height 218
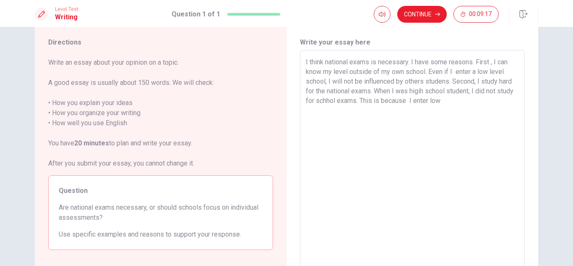
click at [445, 100] on textarea "I think national exams is necessary. I have some reasons. First , I can know my…" at bounding box center [412, 166] width 213 height 218
click at [461, 100] on textarea "I think national exams is necessary. I have some reasons. First , I can know my…" at bounding box center [412, 166] width 213 height 218
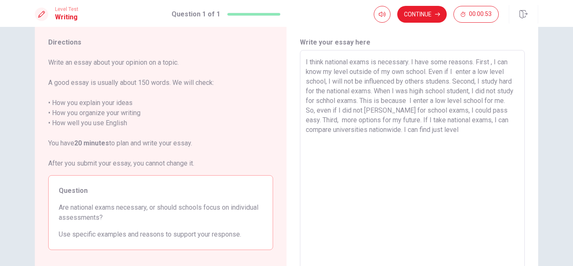
click at [431, 130] on textarea "I think national exams is necessary. I have some reasons. First , I can know my…" at bounding box center [412, 166] width 213 height 218
click at [502, 131] on textarea "I think national exams is necessary. I have some reasons. First , I can know my…" at bounding box center [412, 166] width 213 height 218
click at [439, 18] on button "Continue" at bounding box center [422, 14] width 50 height 17
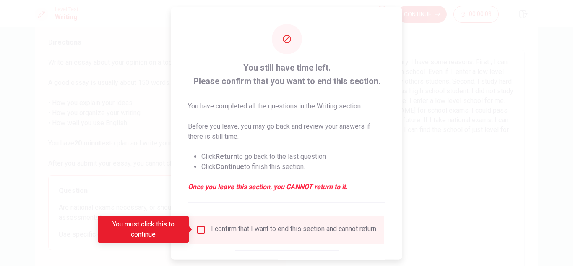
click at [205, 228] on div "I confirm that I want to end this section and cannot return." at bounding box center [287, 229] width 182 height 10
click at [200, 229] on input "You must click this to continue" at bounding box center [201, 229] width 10 height 10
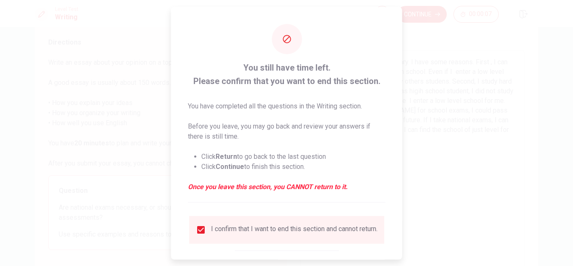
scroll to position [47, 0]
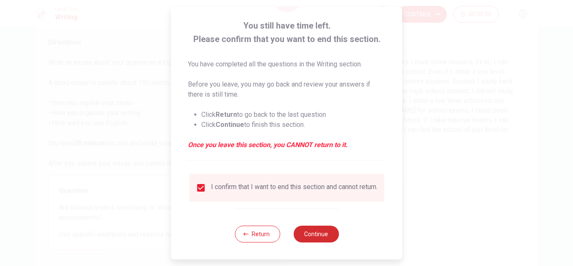
click at [301, 238] on button "Continue" at bounding box center [315, 233] width 45 height 17
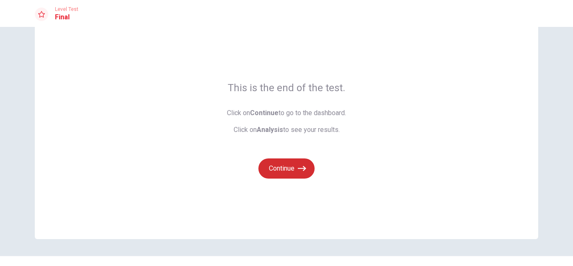
click at [289, 168] on button "Continue" at bounding box center [287, 168] width 56 height 20
